Goal: Task Accomplishment & Management: Manage account settings

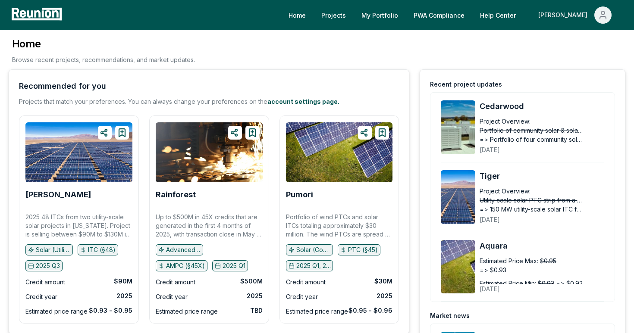
click at [610, 19] on span "Main" at bounding box center [602, 14] width 17 height 17
click at [570, 49] on p "Admin Portal" at bounding box center [586, 46] width 35 height 10
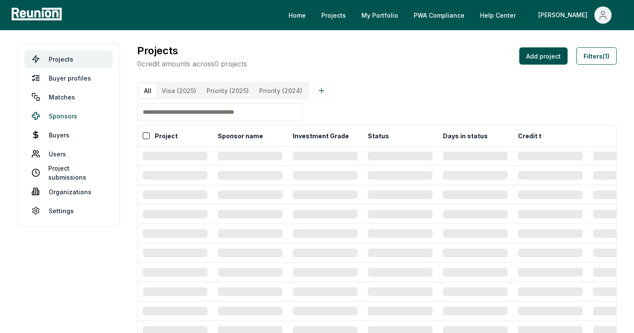
click at [53, 114] on link "Sponsors" at bounding box center [69, 115] width 88 height 17
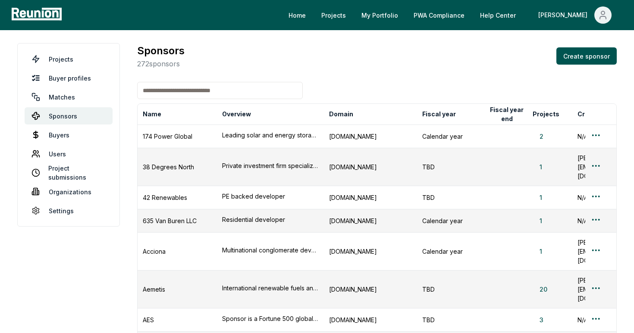
click at [182, 91] on input at bounding box center [220, 90] width 166 height 17
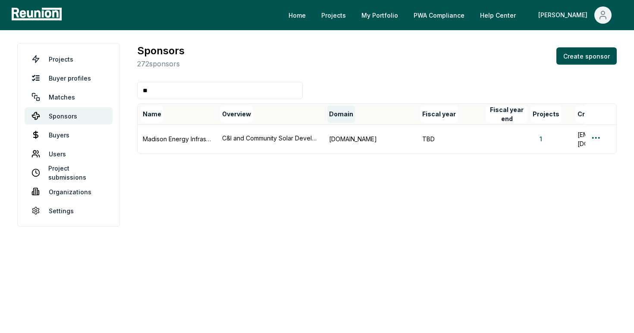
type input "*"
